Goal: Task Accomplishment & Management: Manage account settings

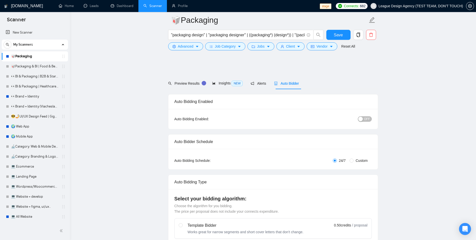
scroll to position [935, 0]
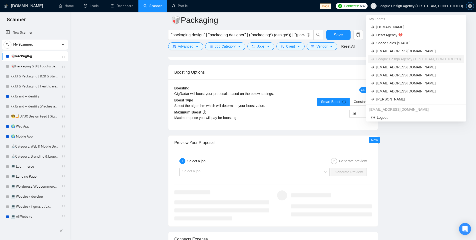
drag, startPoint x: 475, startPoint y: 7, endPoint x: 471, endPoint y: 7, distance: 3.8
click at [474, 7] on div "stage Connects: 682 League Design Agency (TEST TEAM, DON'T TOUCH)" at bounding box center [397, 6] width 157 height 12
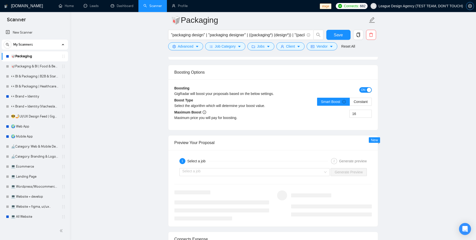
click at [467, 6] on span "setting" at bounding box center [471, 6] width 8 height 4
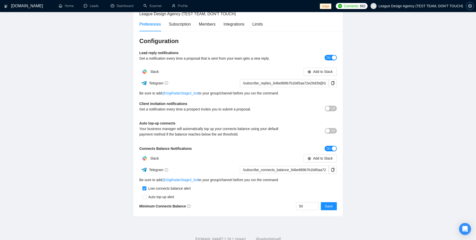
scroll to position [37, 0]
click at [327, 56] on span "On" at bounding box center [329, 57] width 4 height 6
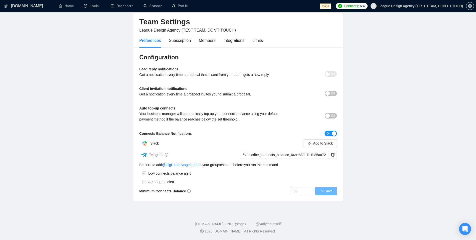
drag, startPoint x: 331, startPoint y: 134, endPoint x: 228, endPoint y: 138, distance: 102.9
click at [331, 134] on button "On" at bounding box center [331, 134] width 12 height 6
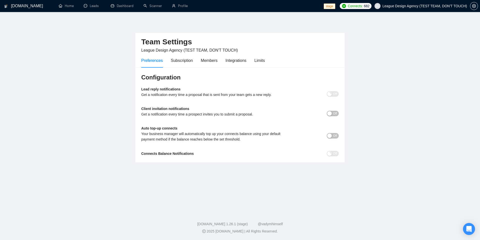
click at [383, 105] on main "Team Settings League Design Agency (TEST TEAM, DON'T TOUCH) Preferences Subscri…" at bounding box center [240, 110] width 464 height 181
click at [66, 129] on main "Team Settings League Design Agency (TEST TEAM, DON'T TOUCH) Preferences Subscri…" at bounding box center [240, 110] width 464 height 181
click at [81, 50] on main "Team Settings League Design Agency (TEST TEAM, DON'T TOUCH) Preferences Subscri…" at bounding box center [240, 110] width 464 height 181
click at [334, 93] on span "Off" at bounding box center [335, 94] width 4 height 6
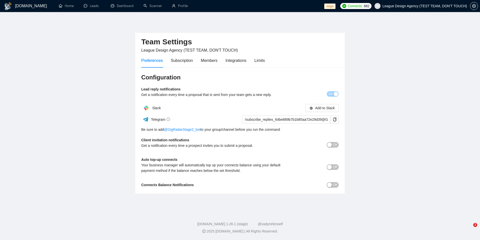
click at [336, 144] on span "Off" at bounding box center [335, 145] width 4 height 6
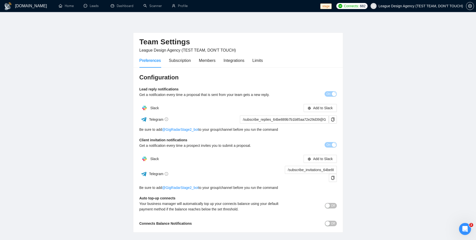
scroll to position [31, 0]
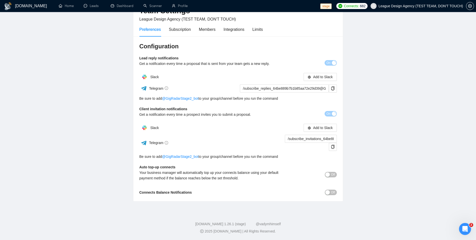
click at [332, 175] on span "Off" at bounding box center [333, 175] width 4 height 6
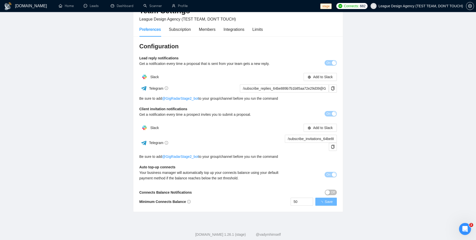
click at [331, 195] on div "Configuration Lead reply notifications Get a notification every time a proposal…" at bounding box center [239, 123] width 210 height 175
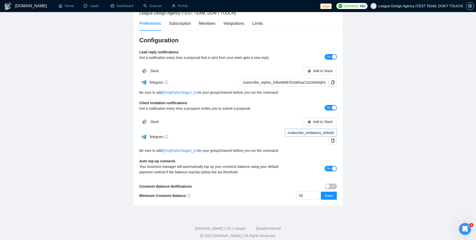
scroll to position [37, 0]
click at [330, 185] on button "Off" at bounding box center [331, 186] width 12 height 6
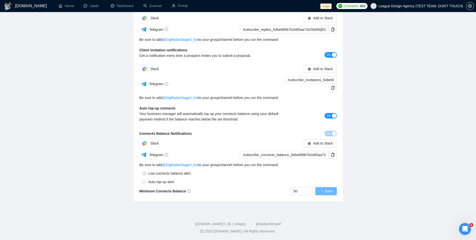
scroll to position [79, 0]
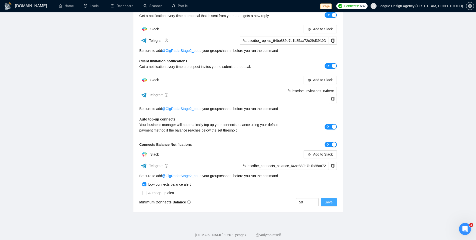
drag, startPoint x: 328, startPoint y: 203, endPoint x: 219, endPoint y: 197, distance: 109.7
click at [327, 203] on span "Save" at bounding box center [329, 202] width 8 height 6
click at [332, 165] on icon "copy" at bounding box center [333, 166] width 4 height 4
click at [326, 156] on span "Add to Slack" at bounding box center [323, 154] width 20 height 6
